Goal: Transaction & Acquisition: Purchase product/service

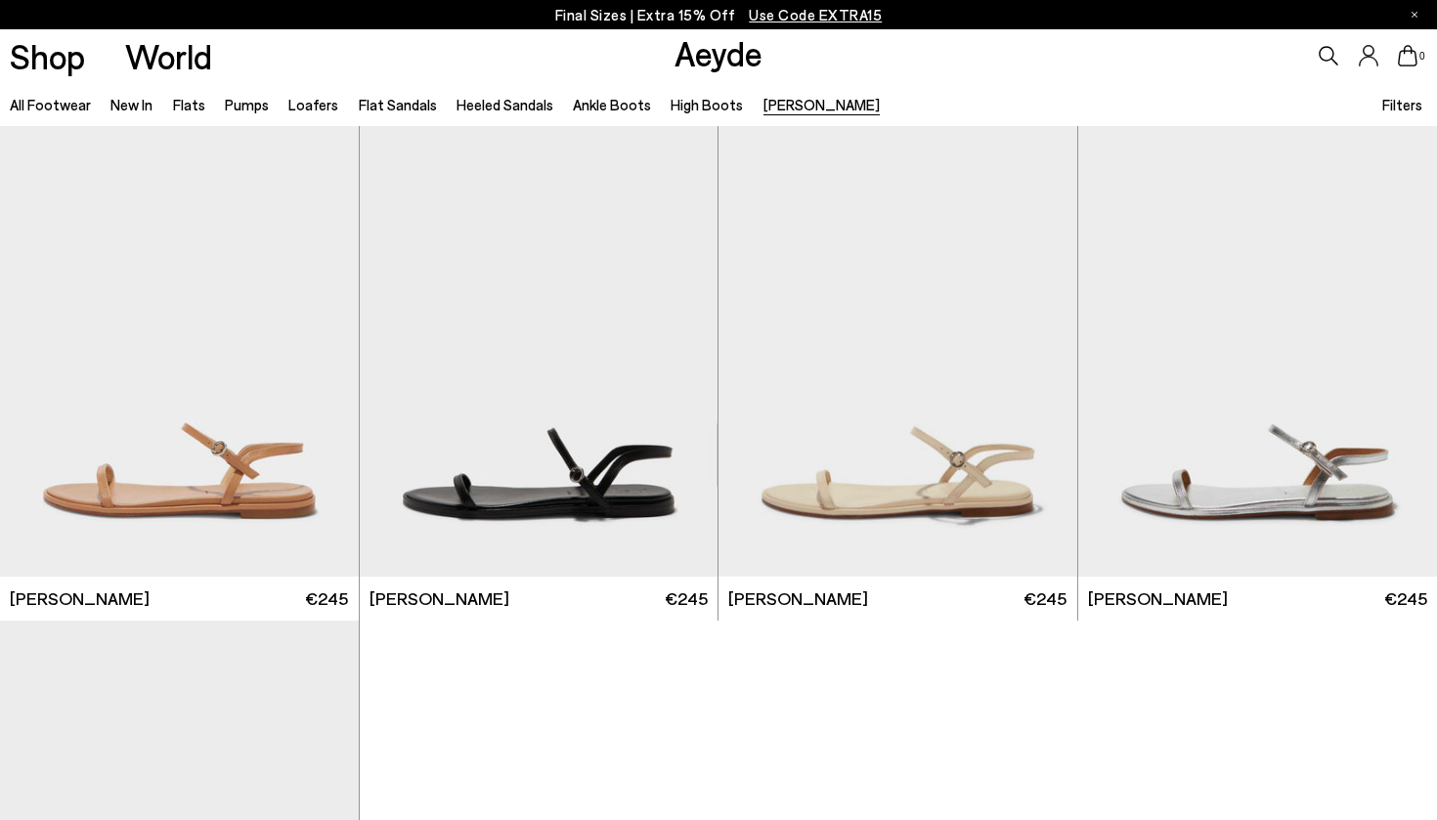
click at [800, 15] on span "Use Code EXTRA15" at bounding box center [815, 15] width 133 height 18
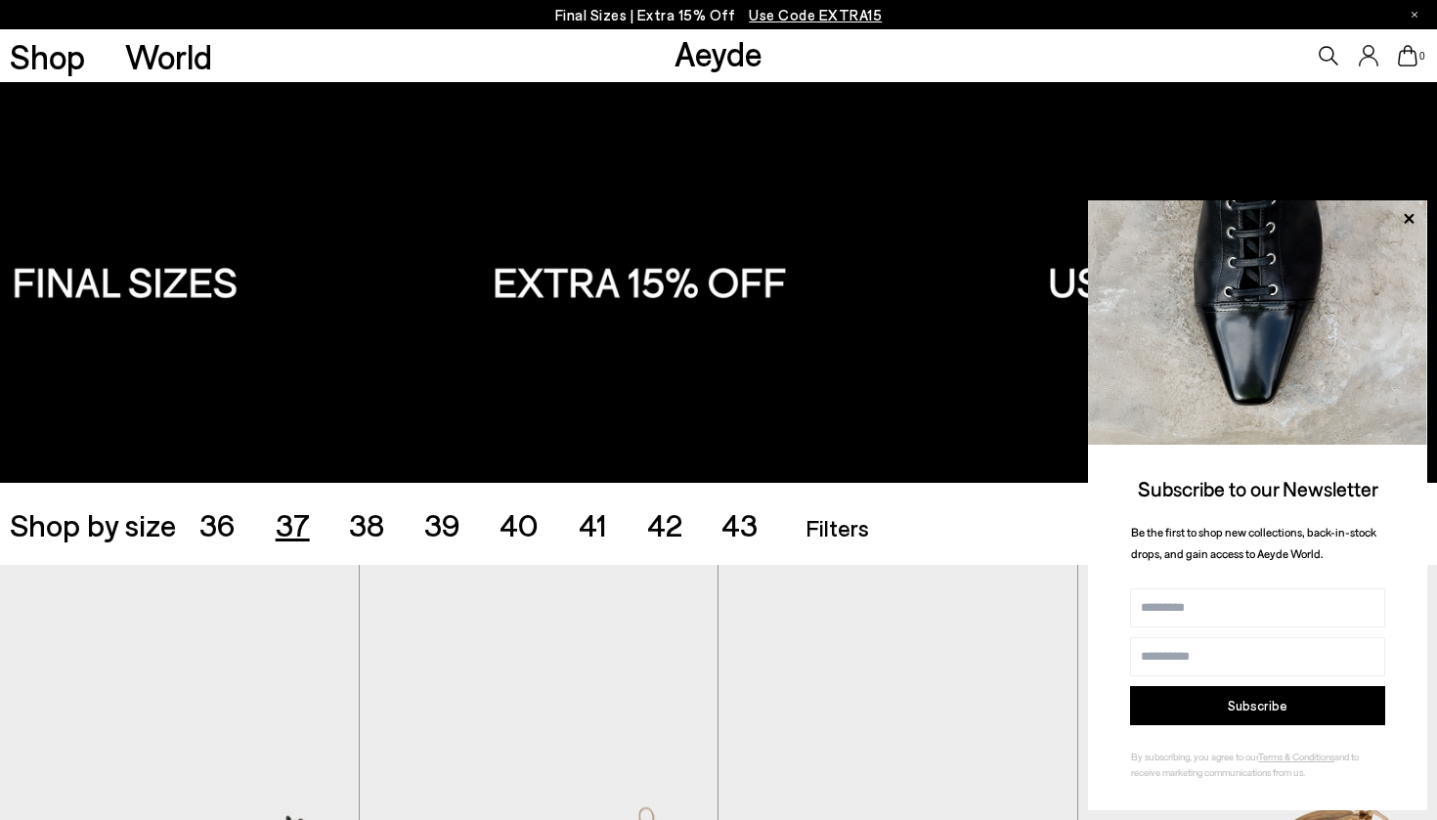
click at [290, 530] on span "37" at bounding box center [293, 523] width 34 height 37
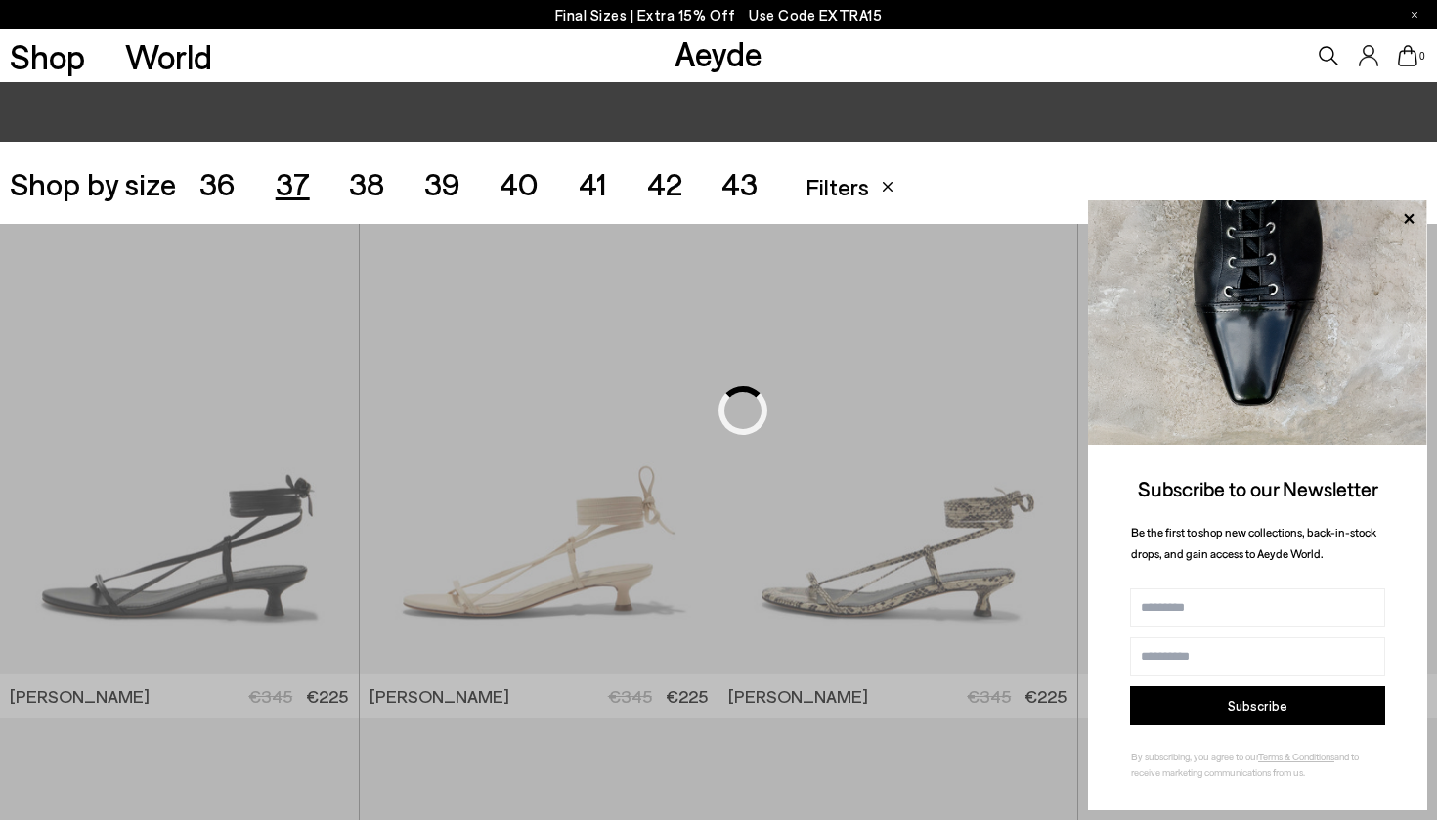
scroll to position [400, 0]
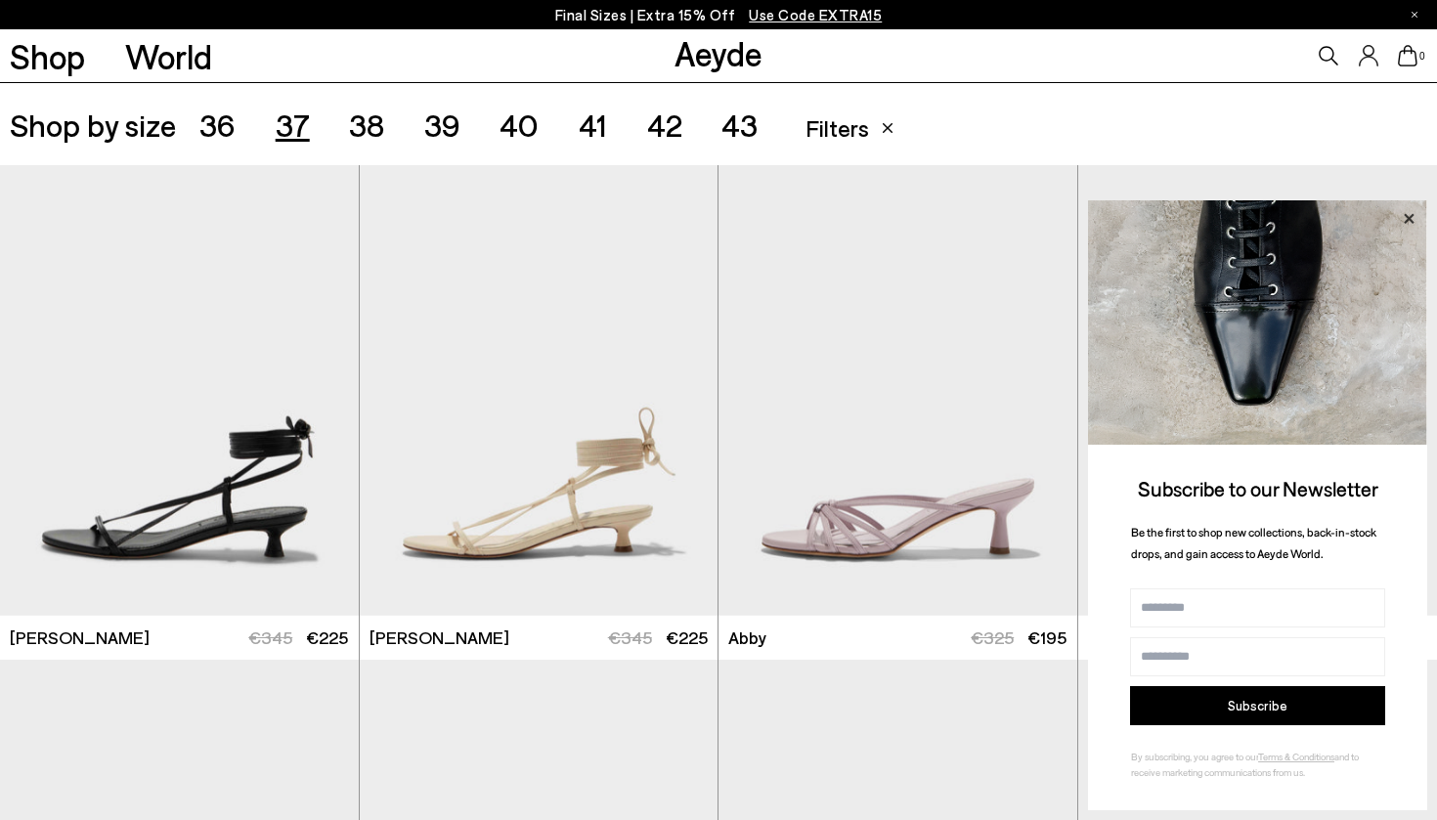
click at [1409, 210] on icon at bounding box center [1408, 218] width 25 height 25
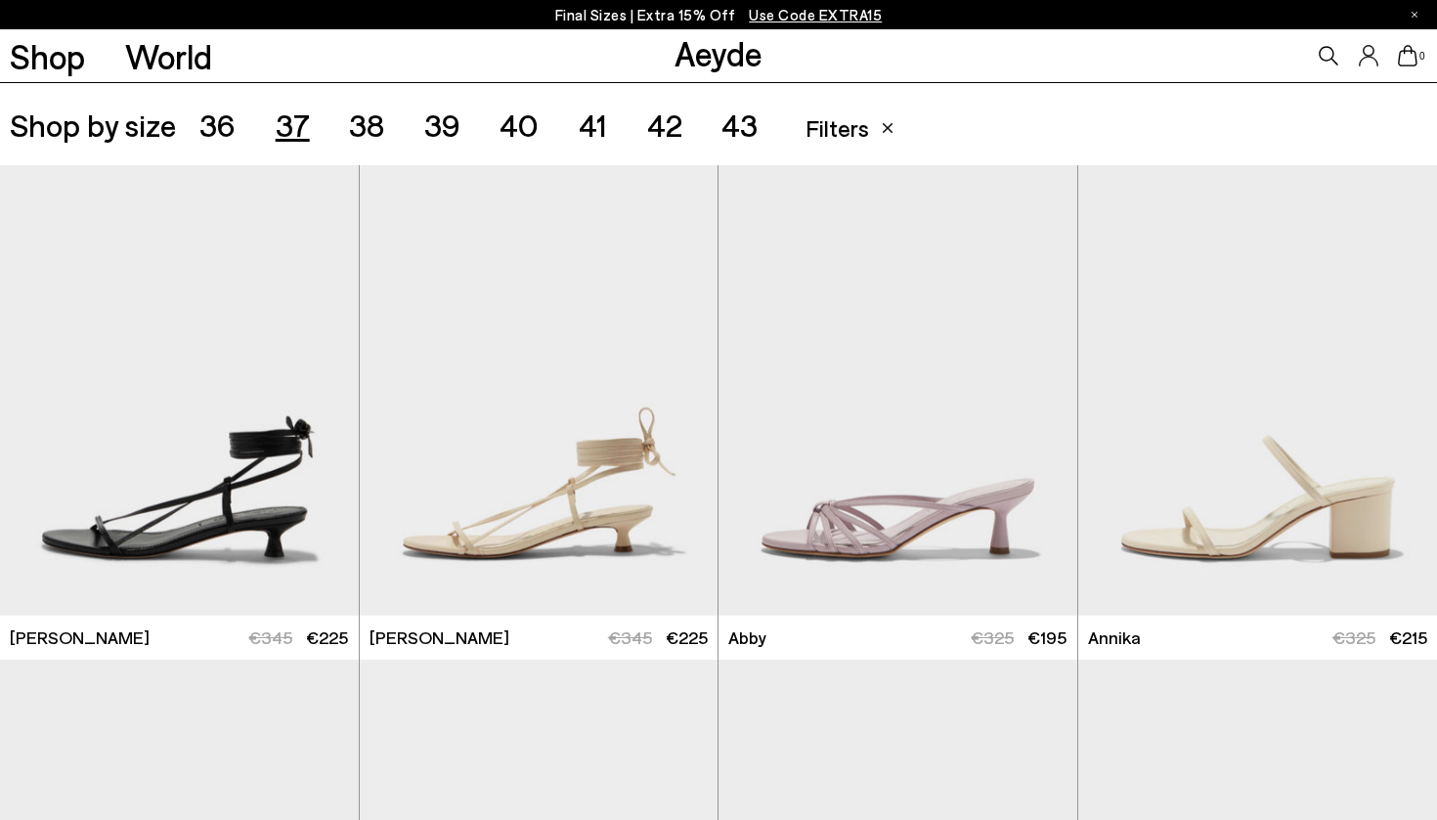
click at [1215, 120] on ul "Accessories Filters Filters Apply filters Apply Filters Availability In stock O…" at bounding box center [1113, 124] width 630 height 55
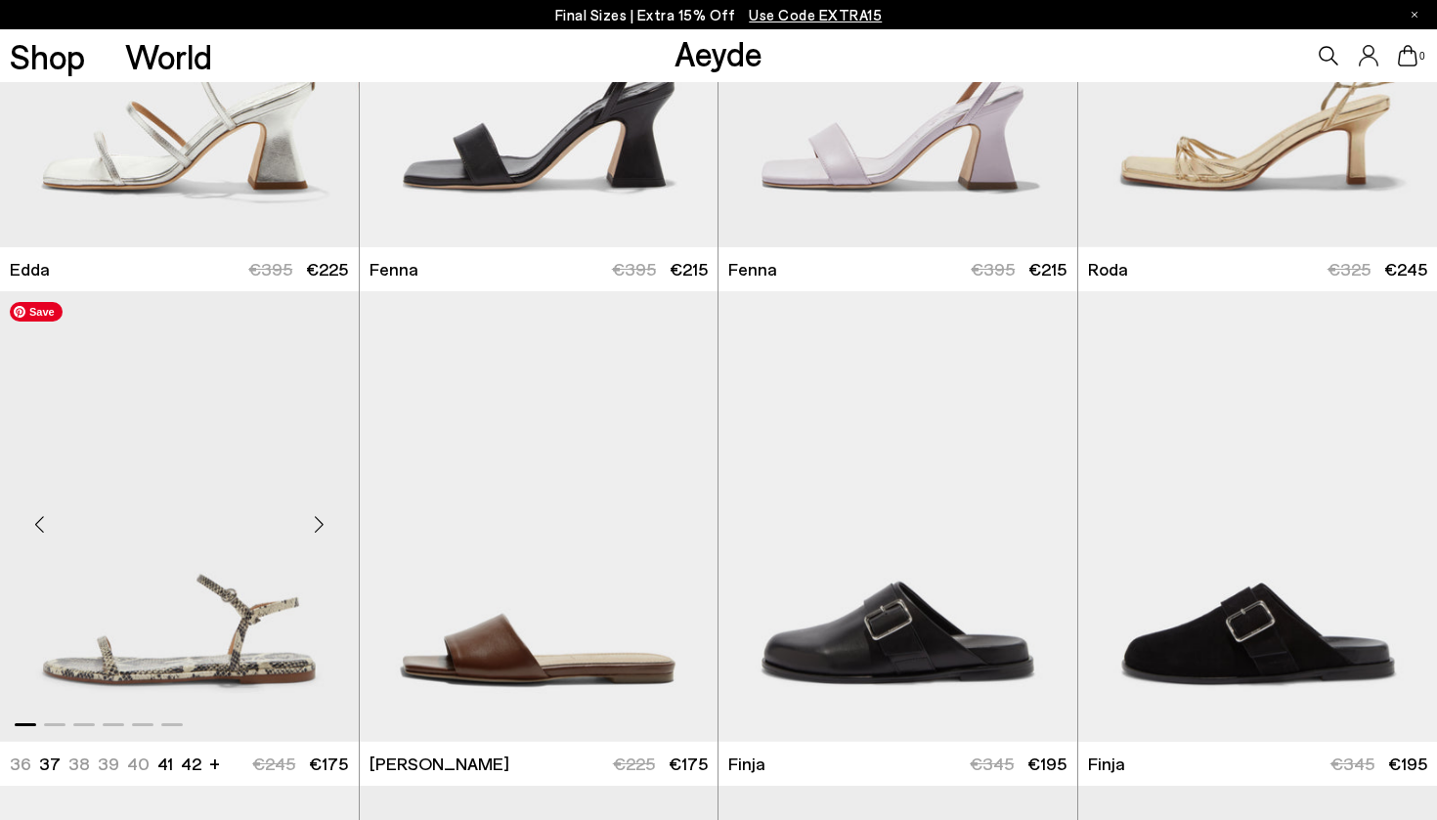
scroll to position [3232, 0]
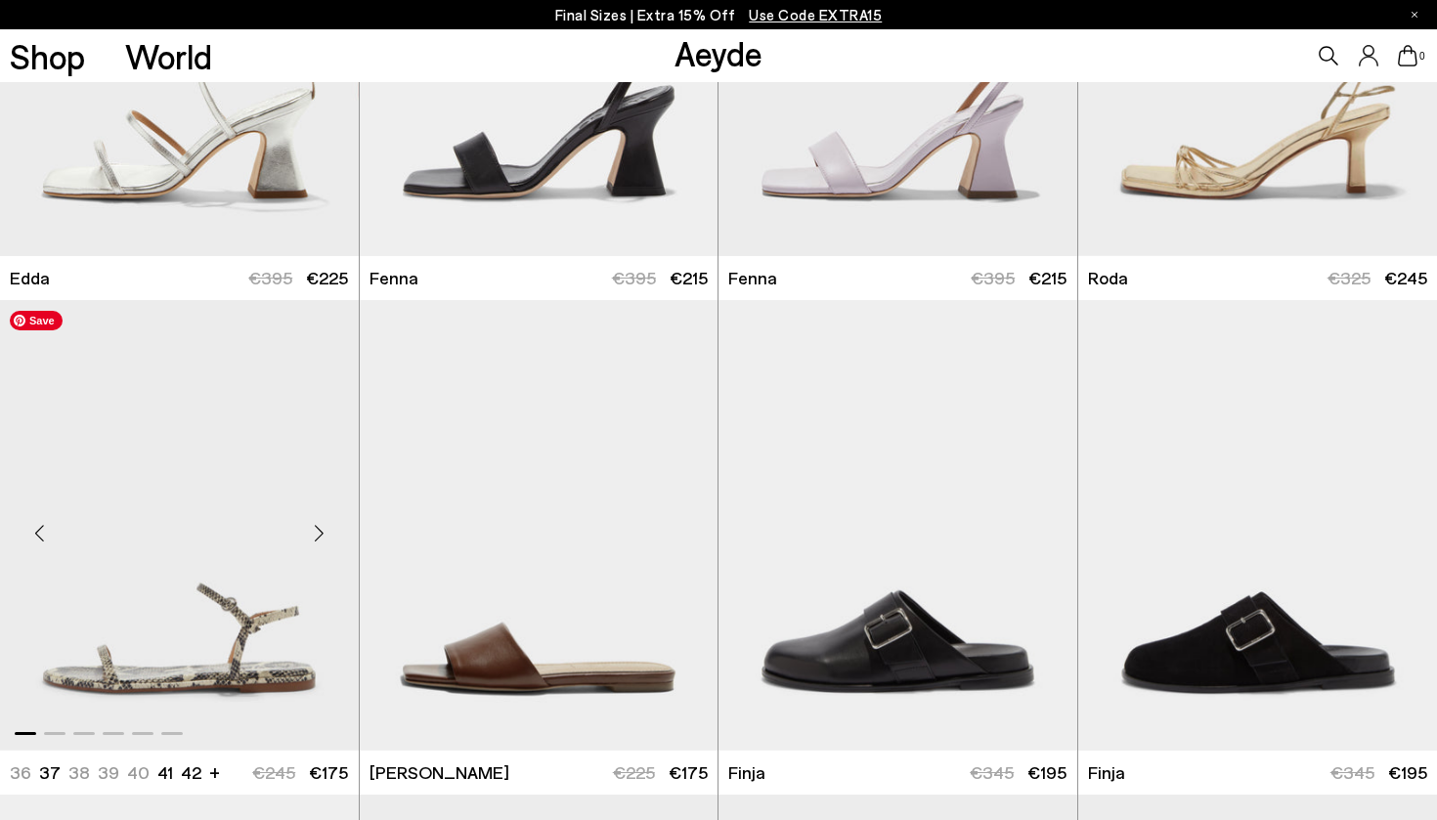
click at [215, 443] on img "1 / 6" at bounding box center [179, 525] width 359 height 451
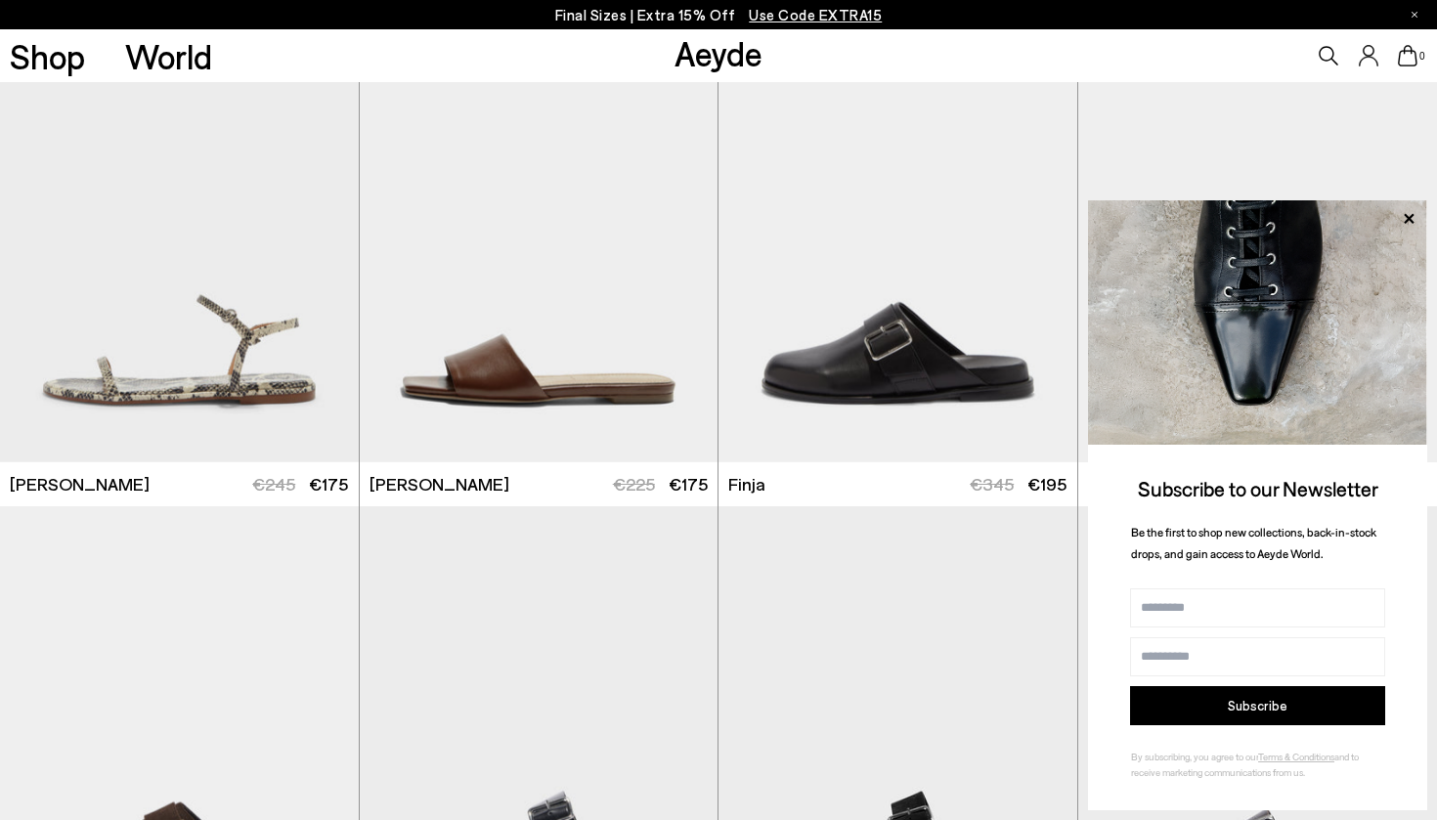
scroll to position [3440, 0]
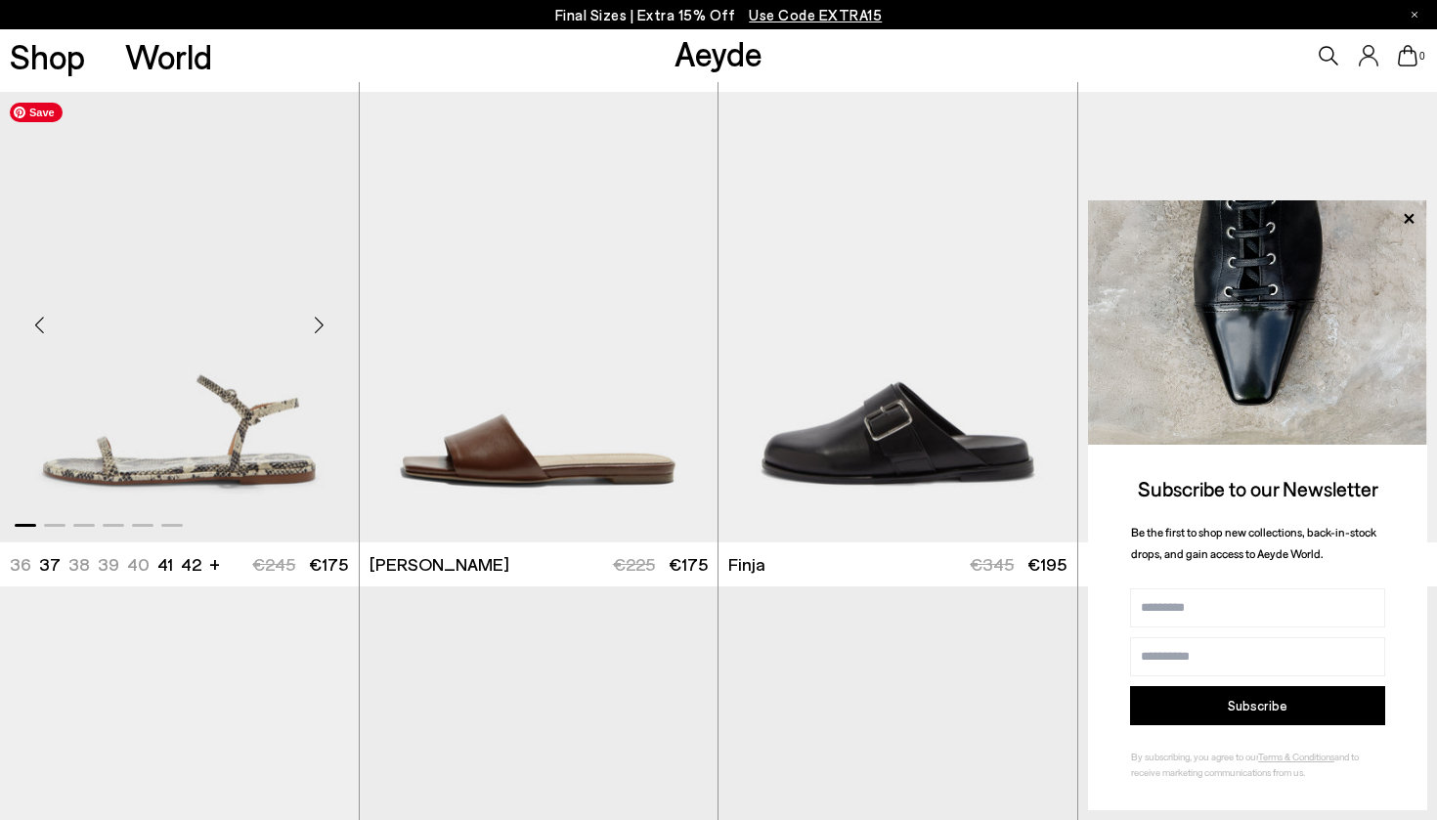
click at [217, 271] on img "1 / 6" at bounding box center [179, 317] width 359 height 451
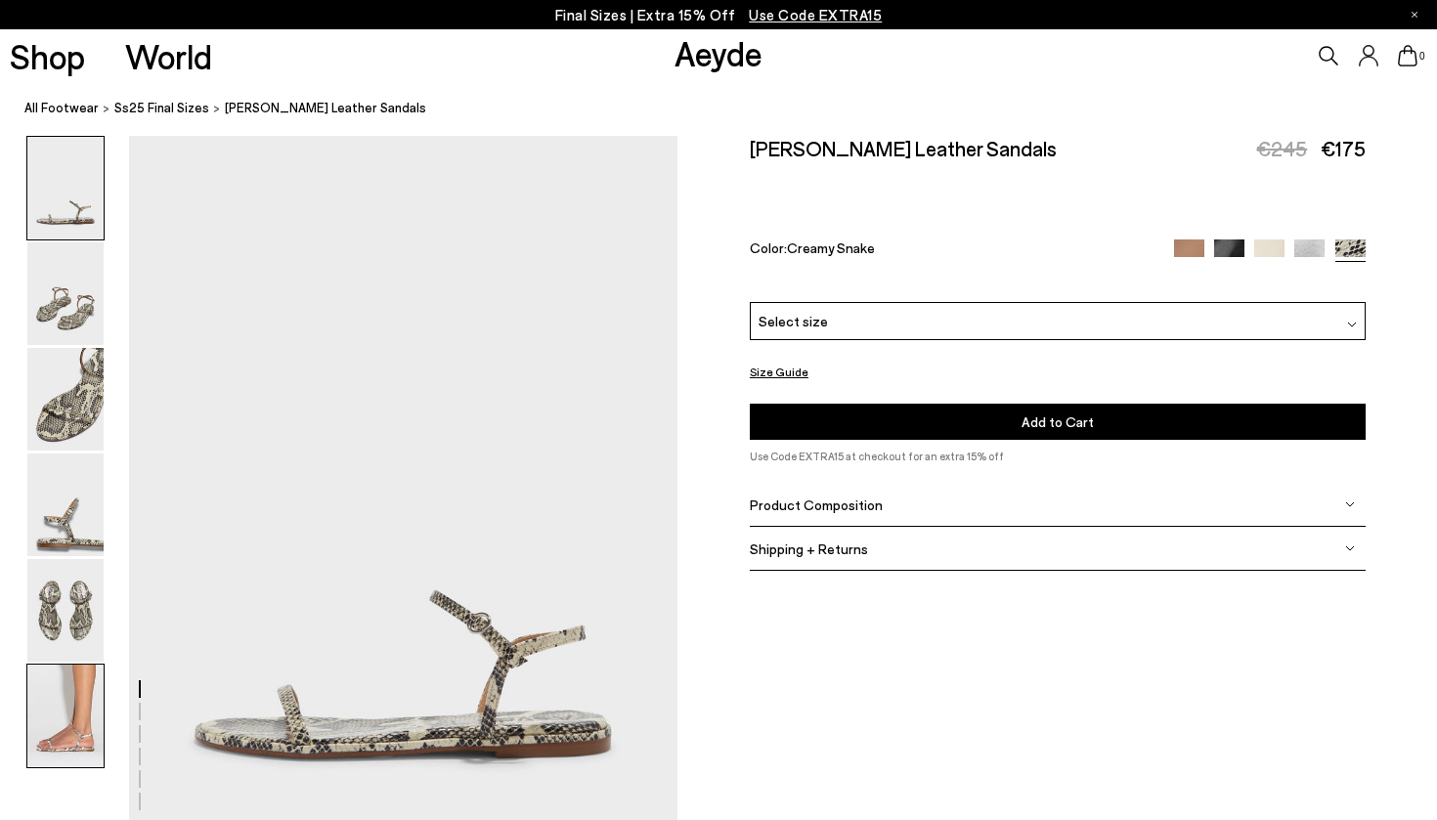
click at [59, 706] on img at bounding box center [65, 716] width 76 height 103
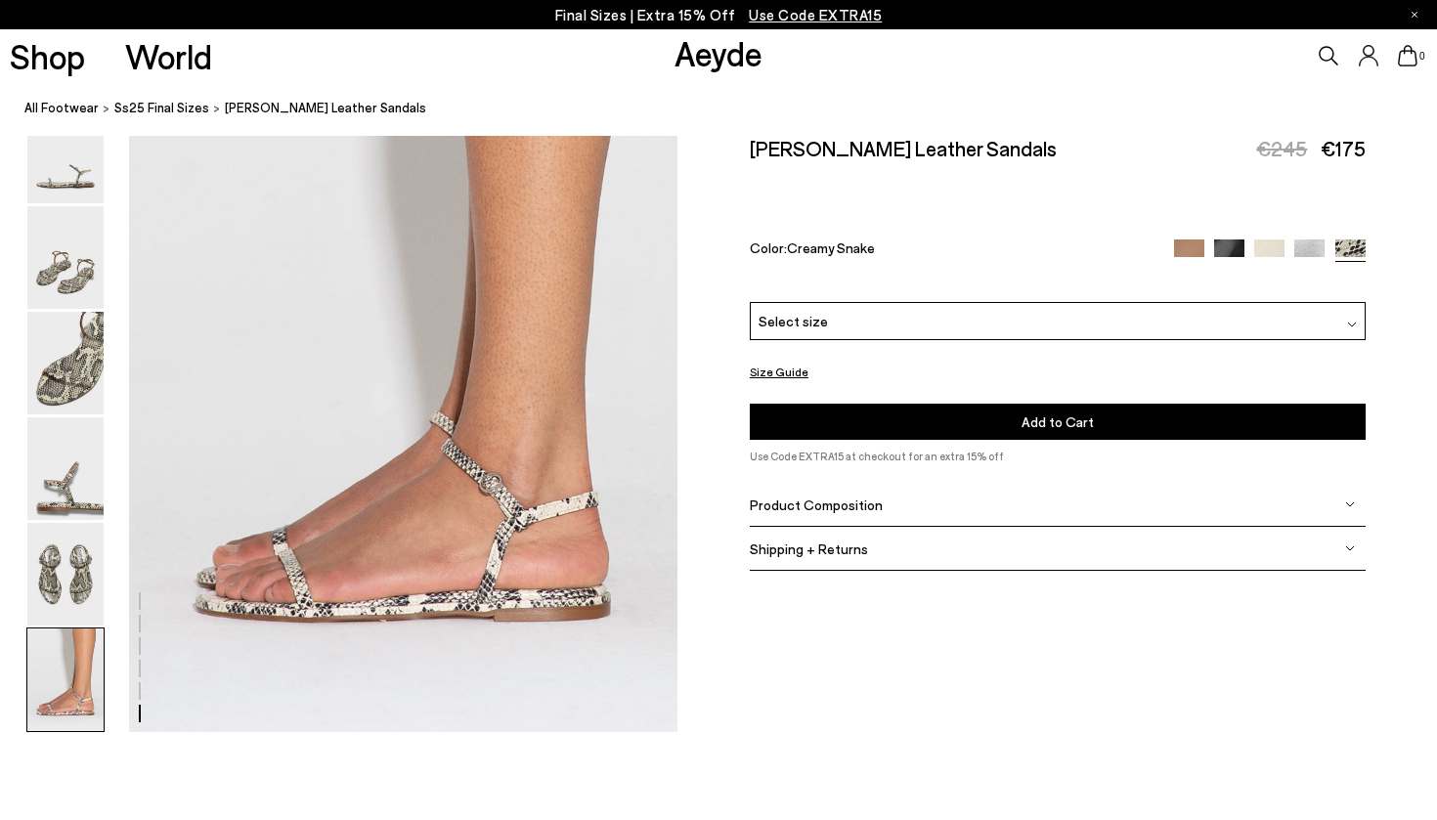
click at [1183, 240] on img at bounding box center [1189, 255] width 30 height 30
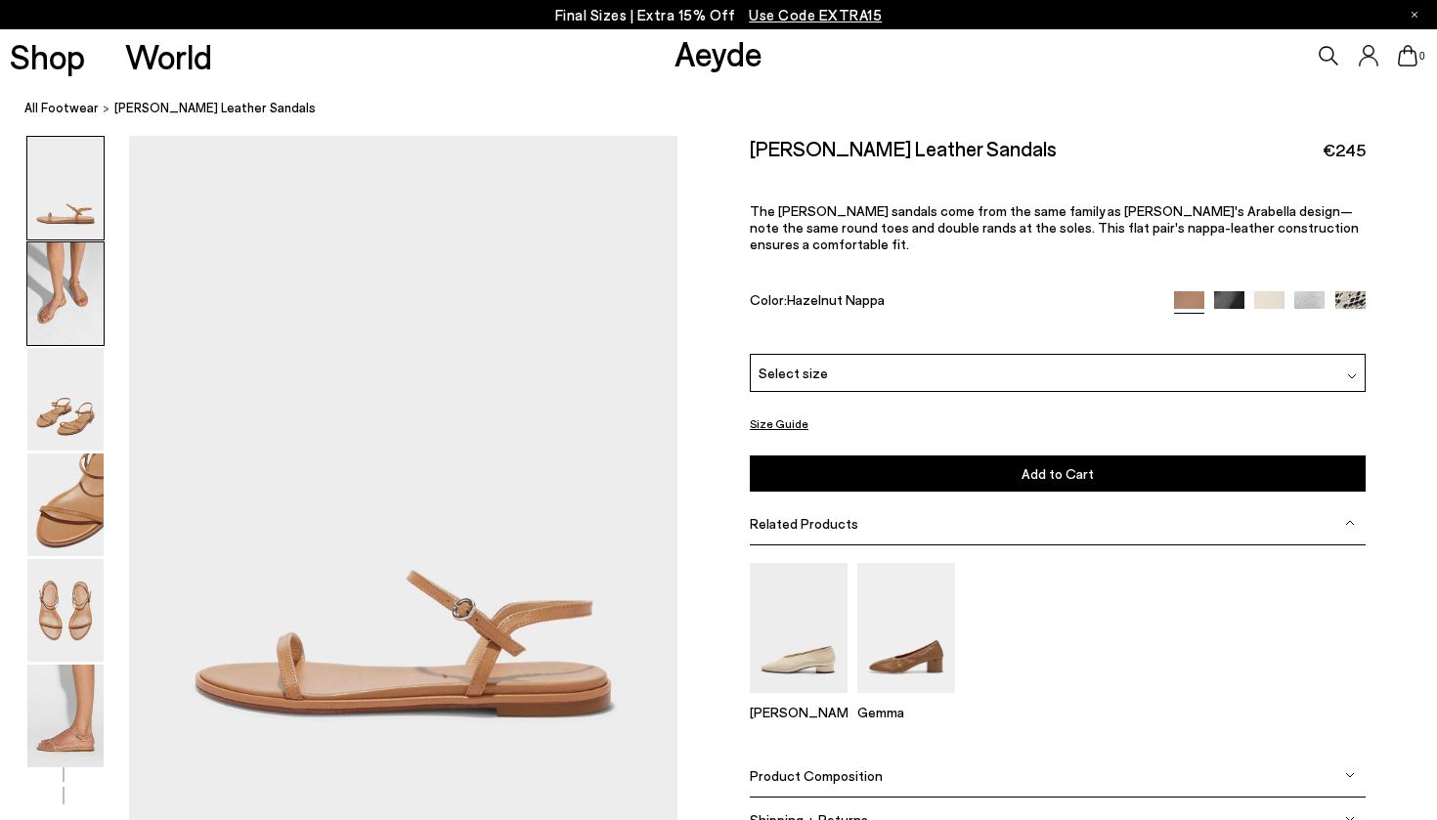
click at [77, 269] on img at bounding box center [65, 293] width 76 height 103
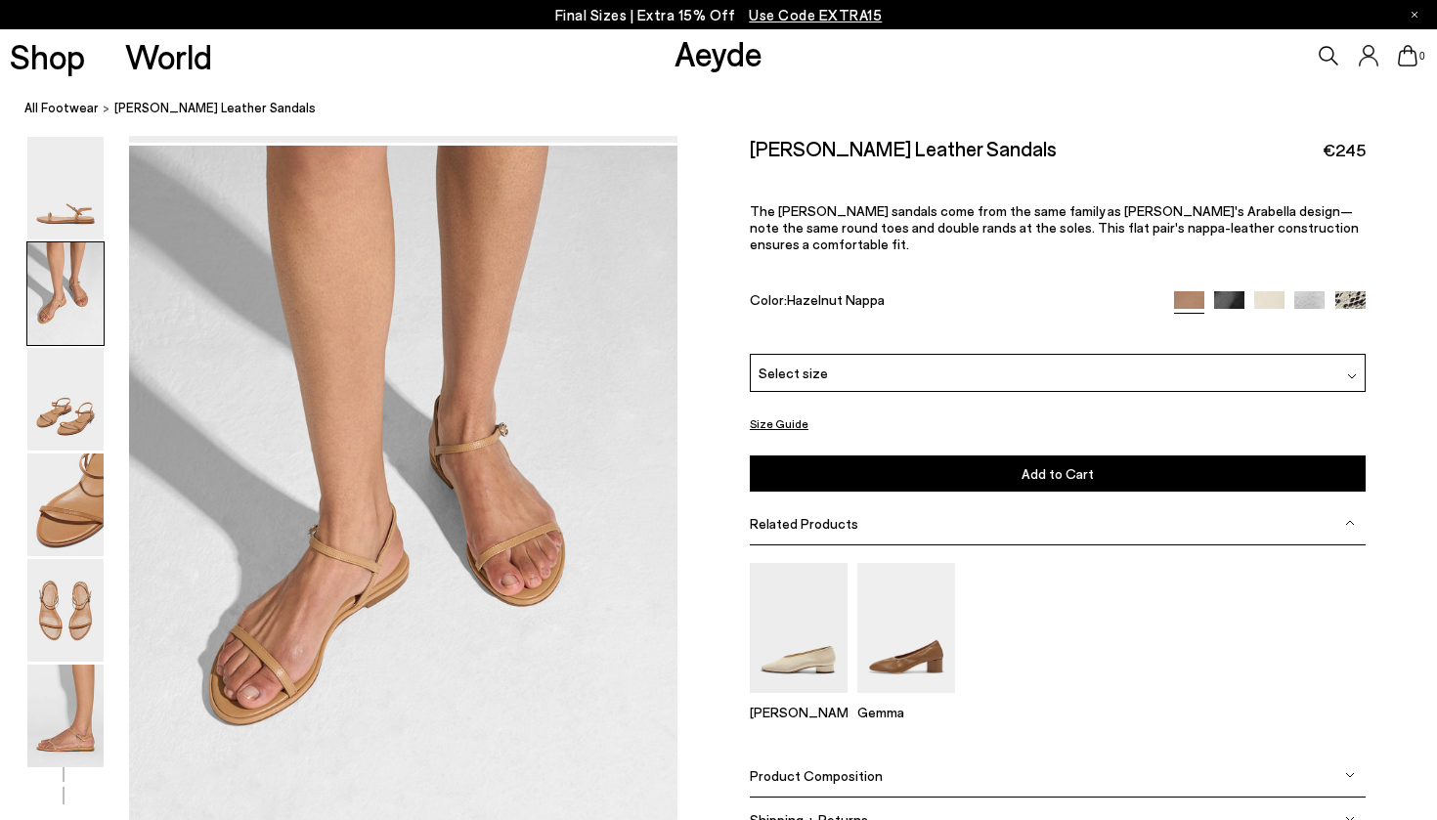
scroll to position [688, 0]
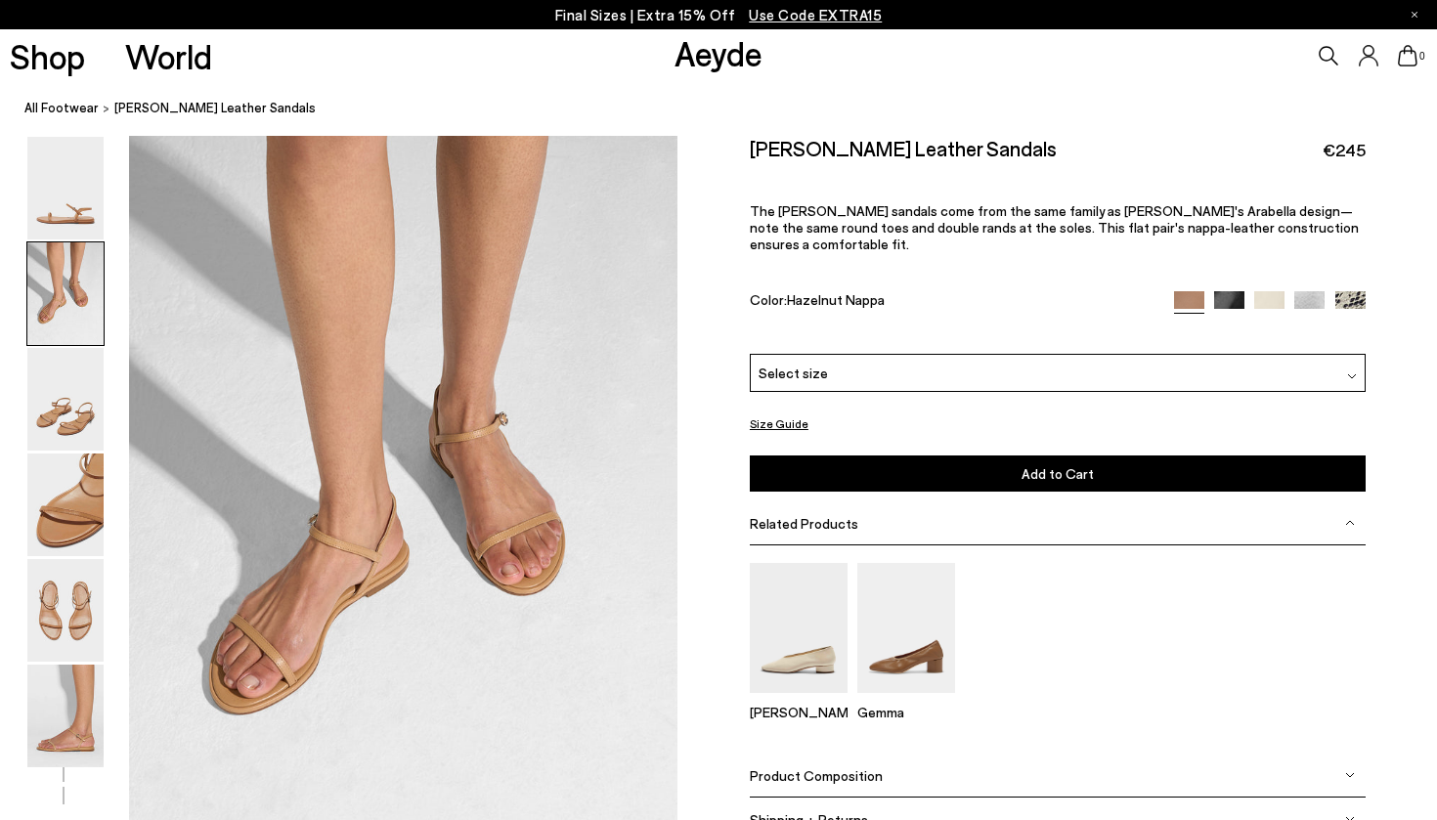
click at [1239, 291] on img at bounding box center [1229, 306] width 30 height 30
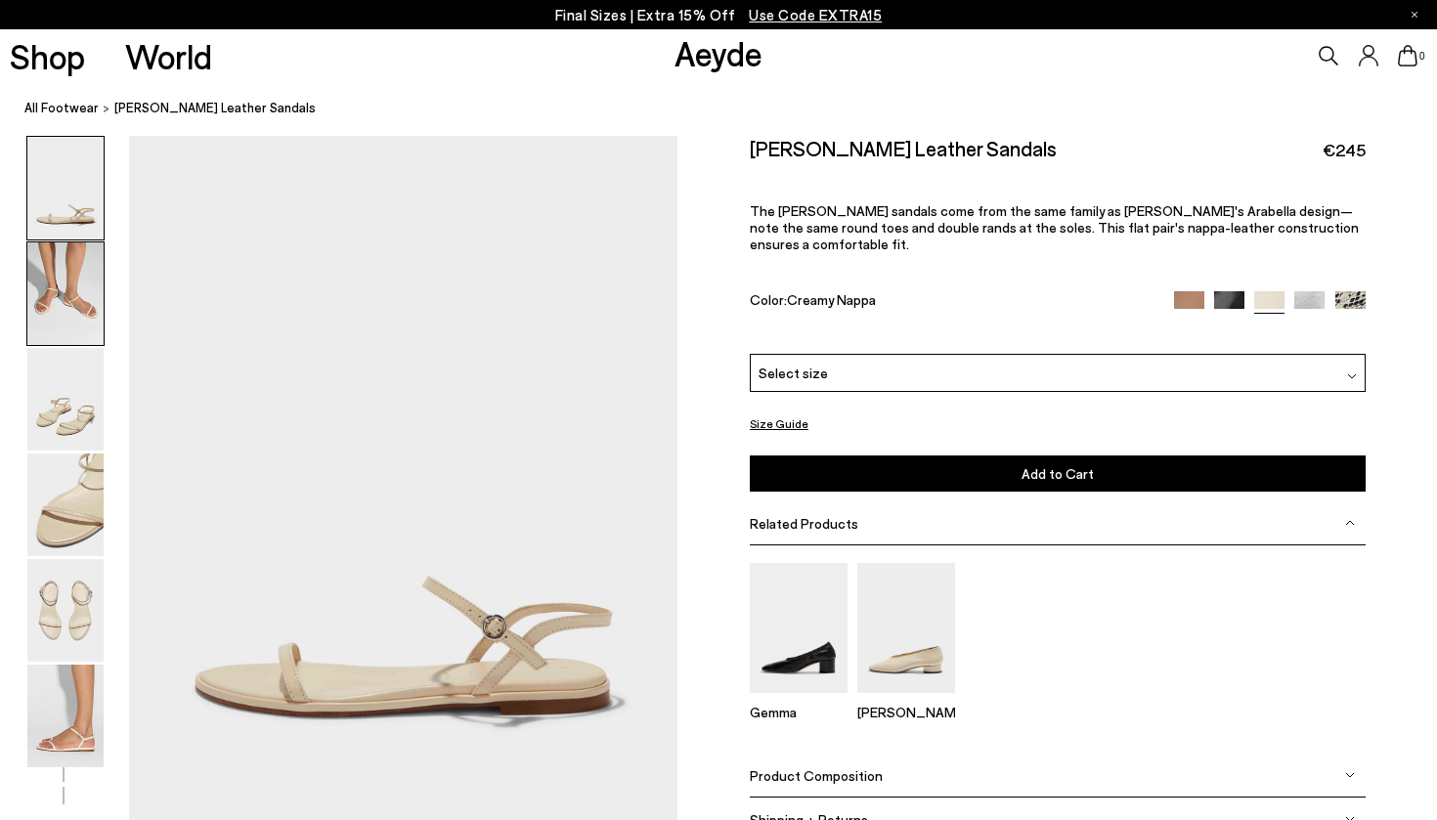
click at [68, 265] on img at bounding box center [65, 293] width 76 height 103
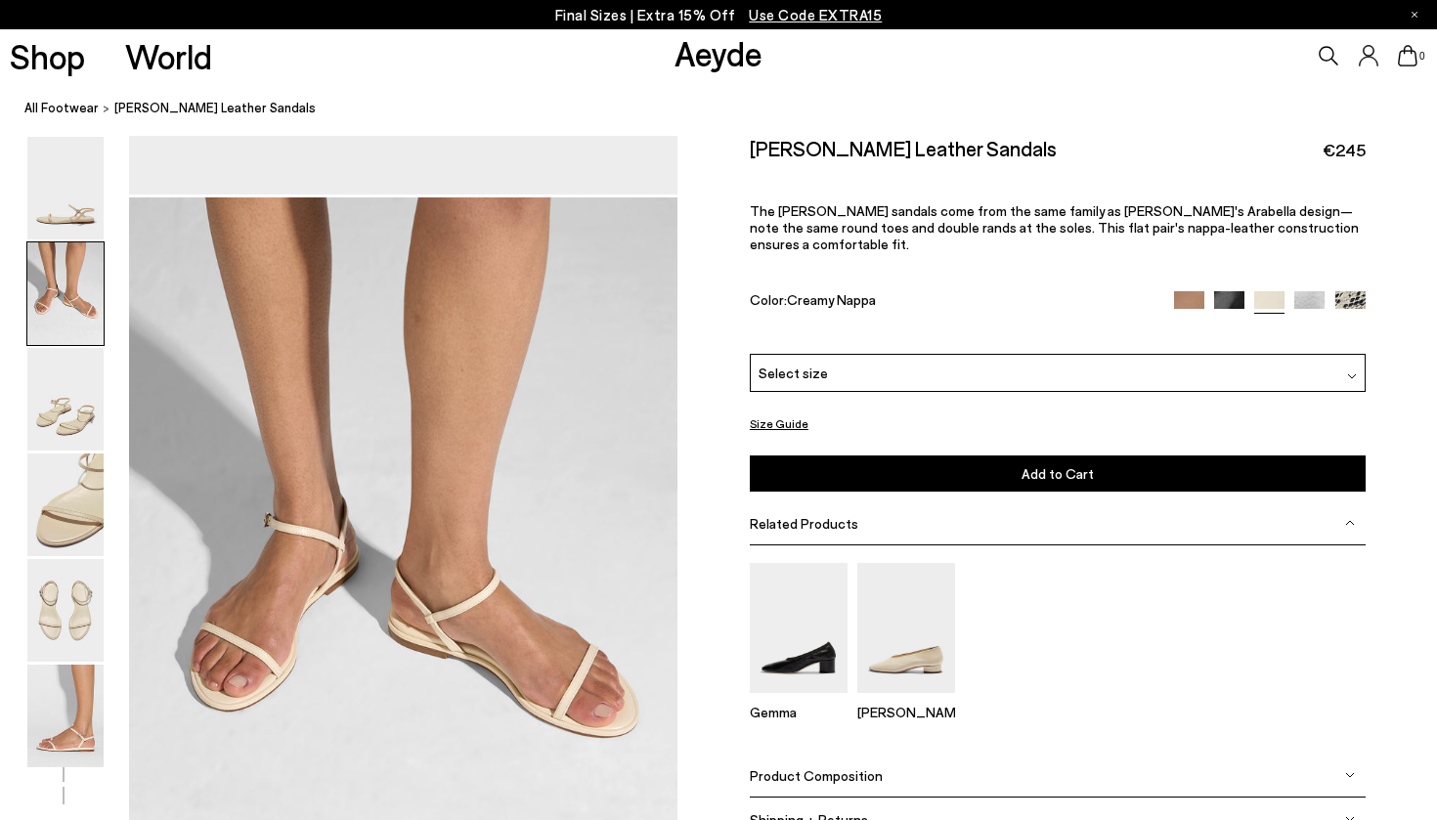
scroll to position [688, 0]
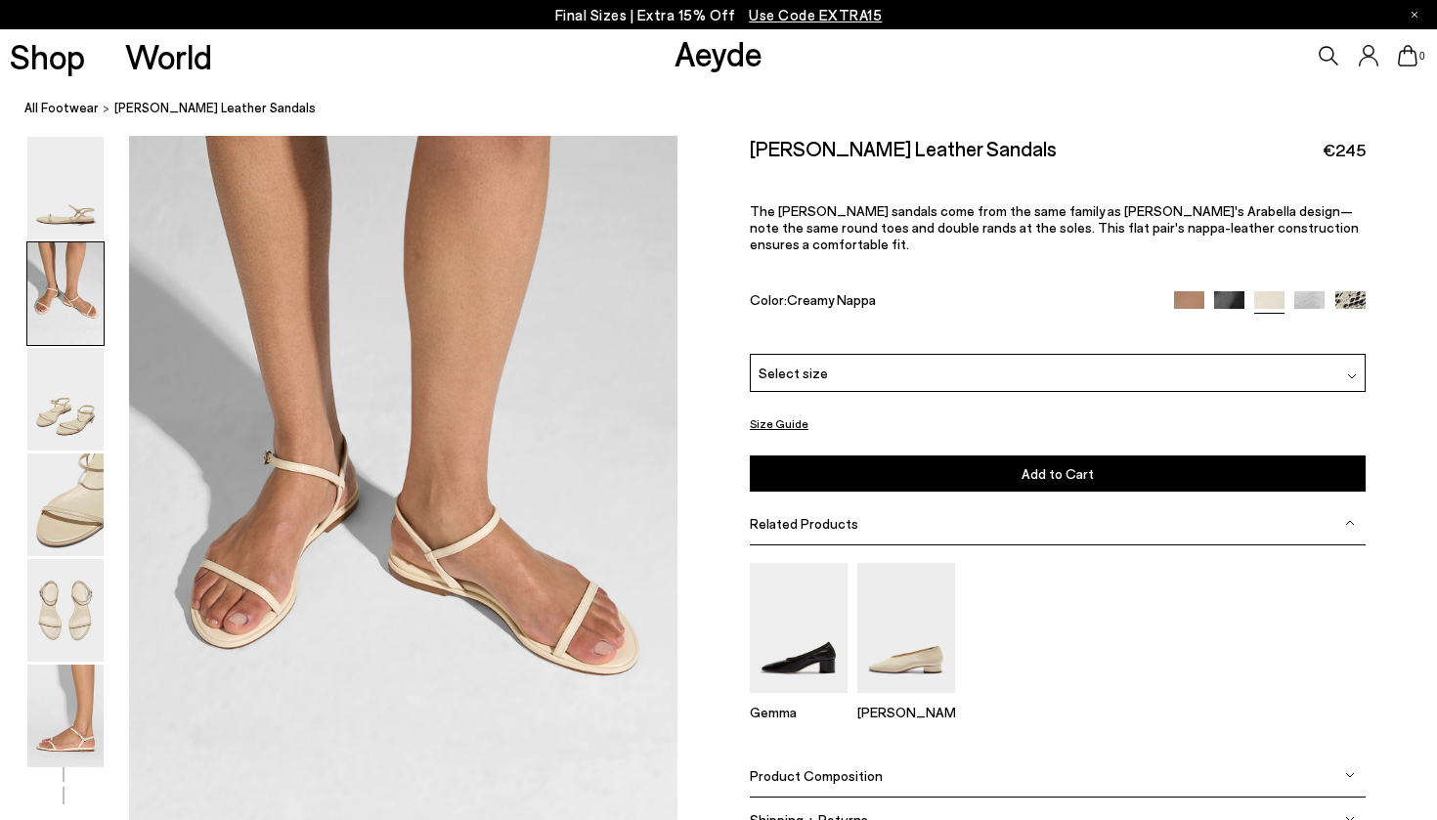
click at [1324, 291] on img at bounding box center [1309, 306] width 30 height 30
